Goal: Task Accomplishment & Management: Complete application form

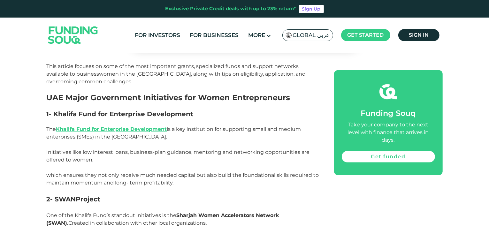
scroll to position [344, 0]
click at [148, 126] on link "Khalifa Fund for Enterprise Development" at bounding box center [111, 129] width 111 height 6
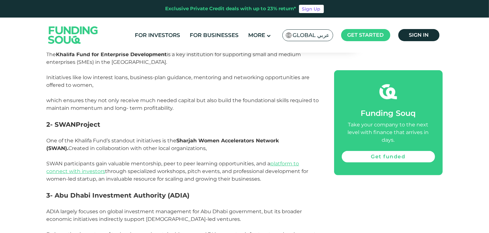
scroll to position [419, 0]
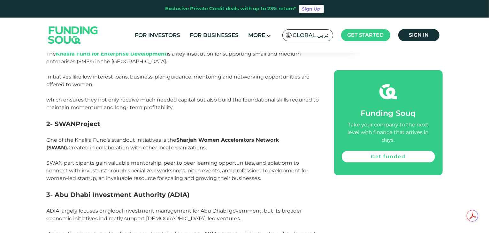
click at [89, 163] on link "platform to connect with investors" at bounding box center [173, 167] width 253 height 14
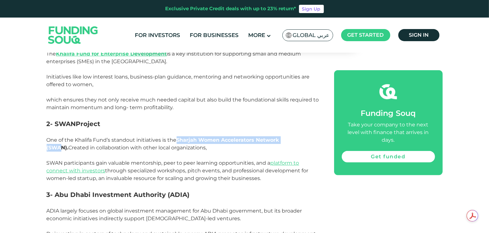
drag, startPoint x: 178, startPoint y: 132, endPoint x: 295, endPoint y: 129, distance: 117.6
click at [279, 137] on strong "Sharjah Women Accelerators Network (SWAN)." at bounding box center [163, 144] width 233 height 14
click at [194, 152] on p at bounding box center [183, 156] width 273 height 8
drag, startPoint x: 177, startPoint y: 132, endPoint x: 303, endPoint y: 131, distance: 125.9
click at [303, 136] on p "One of the Khalifa Fund’s standout initiatives is the Sharjah Women Accelerator…" at bounding box center [183, 143] width 273 height 15
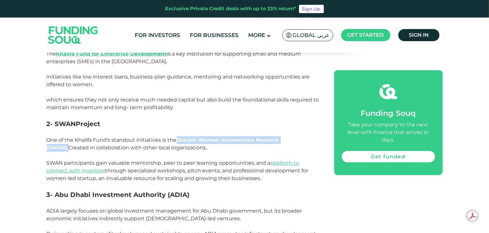
click at [279, 137] on strong "Sharjah Women Accelerators Network (SWAN)." at bounding box center [163, 144] width 233 height 14
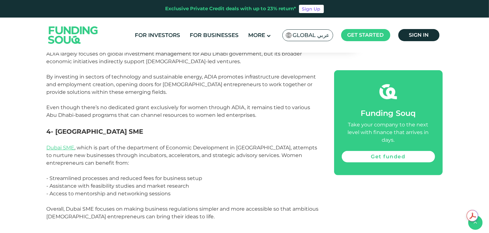
scroll to position [577, 0]
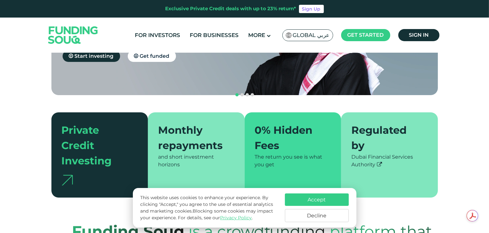
scroll to position [116, 0]
click at [319, 195] on button "Accept" at bounding box center [317, 200] width 64 height 12
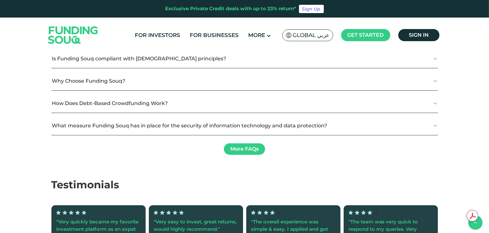
scroll to position [792, 0]
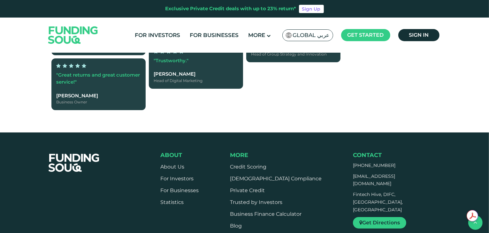
type tc-range-slider "4"
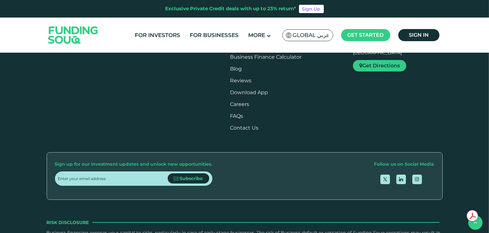
scroll to position [1135, 0]
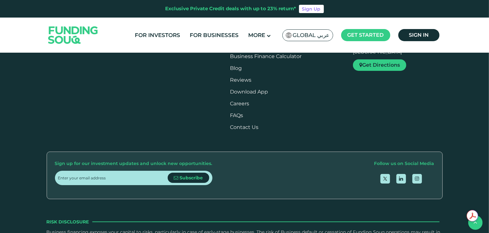
radio input "true"
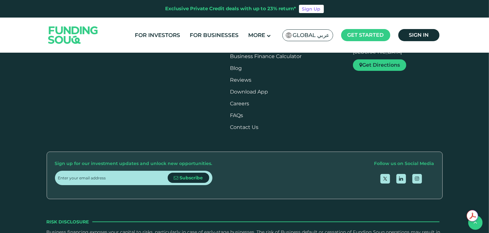
radio input "true"
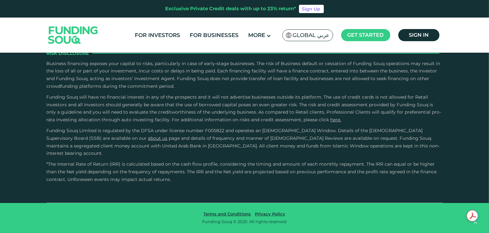
scroll to position [1365, 0]
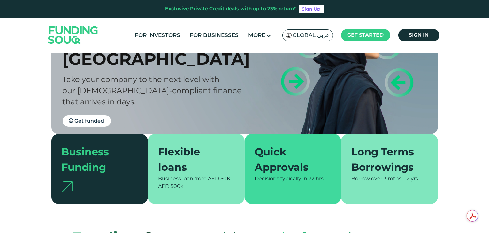
scroll to position [75, 0]
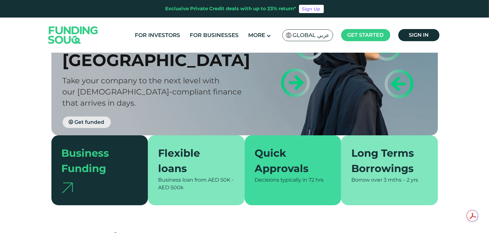
click at [91, 119] on span "Get funded" at bounding box center [90, 122] width 30 height 6
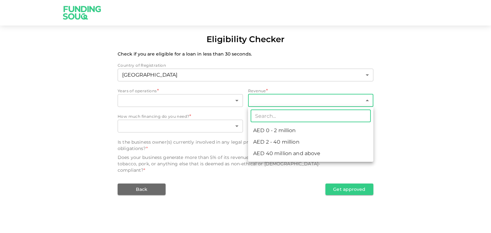
click at [318, 105] on body "Eligibility Checker Check if you are eligible for a loan in less than 30 second…" at bounding box center [245, 116] width 491 height 233
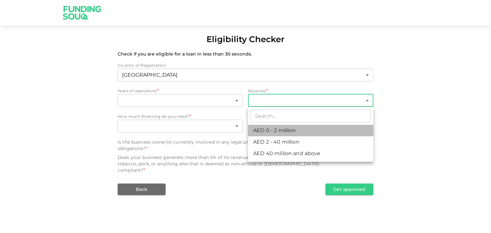
click at [293, 128] on li "AED 0 - 2 million" at bounding box center [310, 131] width 125 height 12
type input "1"
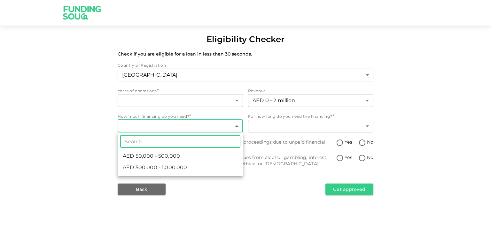
click at [165, 125] on body "Eligibility Checker Check if you are eligible for a loan in less than 30 second…" at bounding box center [245, 116] width 491 height 233
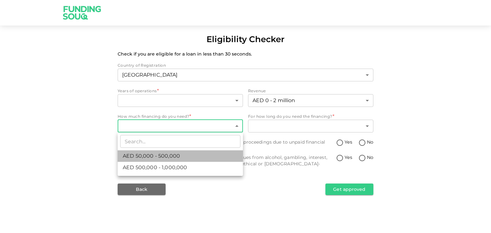
click at [158, 157] on span "AED 50,000 - 500,000" at bounding box center [151, 156] width 57 height 8
type input "1"
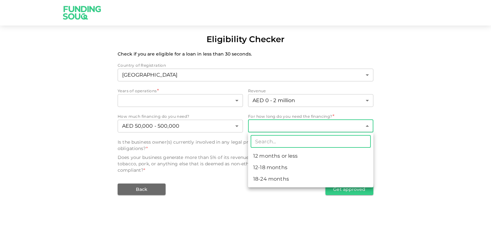
click at [271, 132] on body "Eligibility Checker Check if you are eligible for a loan in less than 30 second…" at bounding box center [245, 116] width 491 height 233
click at [265, 156] on li "12 months or less" at bounding box center [310, 157] width 125 height 12
type input "1"
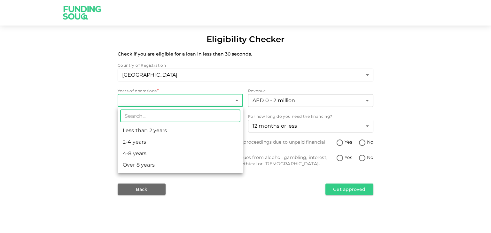
click at [166, 96] on body "Eligibility Checker Check if you are eligible for a loan in less than 30 second…" at bounding box center [245, 116] width 491 height 233
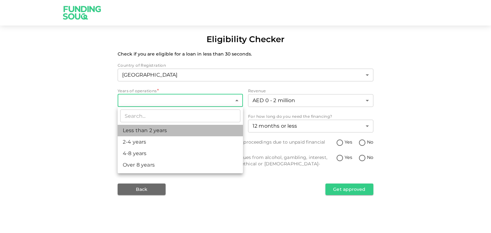
click at [154, 130] on li "Less than 2 years" at bounding box center [180, 131] width 125 height 12
type input "1"
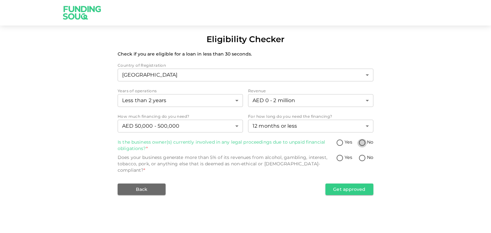
click at [362, 142] on input "No" at bounding box center [362, 143] width 10 height 9
radio input "true"
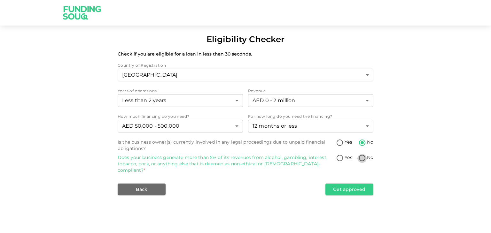
click at [364, 159] on input "No" at bounding box center [362, 158] width 10 height 9
radio input "true"
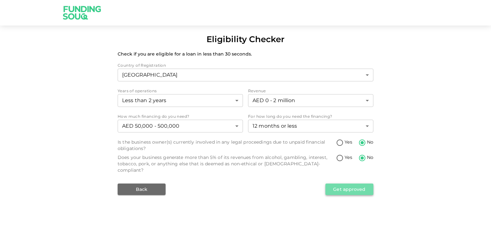
click at [351, 185] on button "Get approved" at bounding box center [349, 190] width 48 height 12
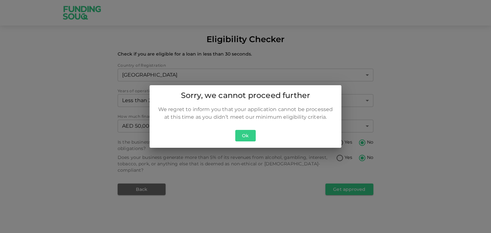
click at [245, 133] on button "Ok" at bounding box center [245, 136] width 20 height 12
